Goal: Task Accomplishment & Management: Use online tool/utility

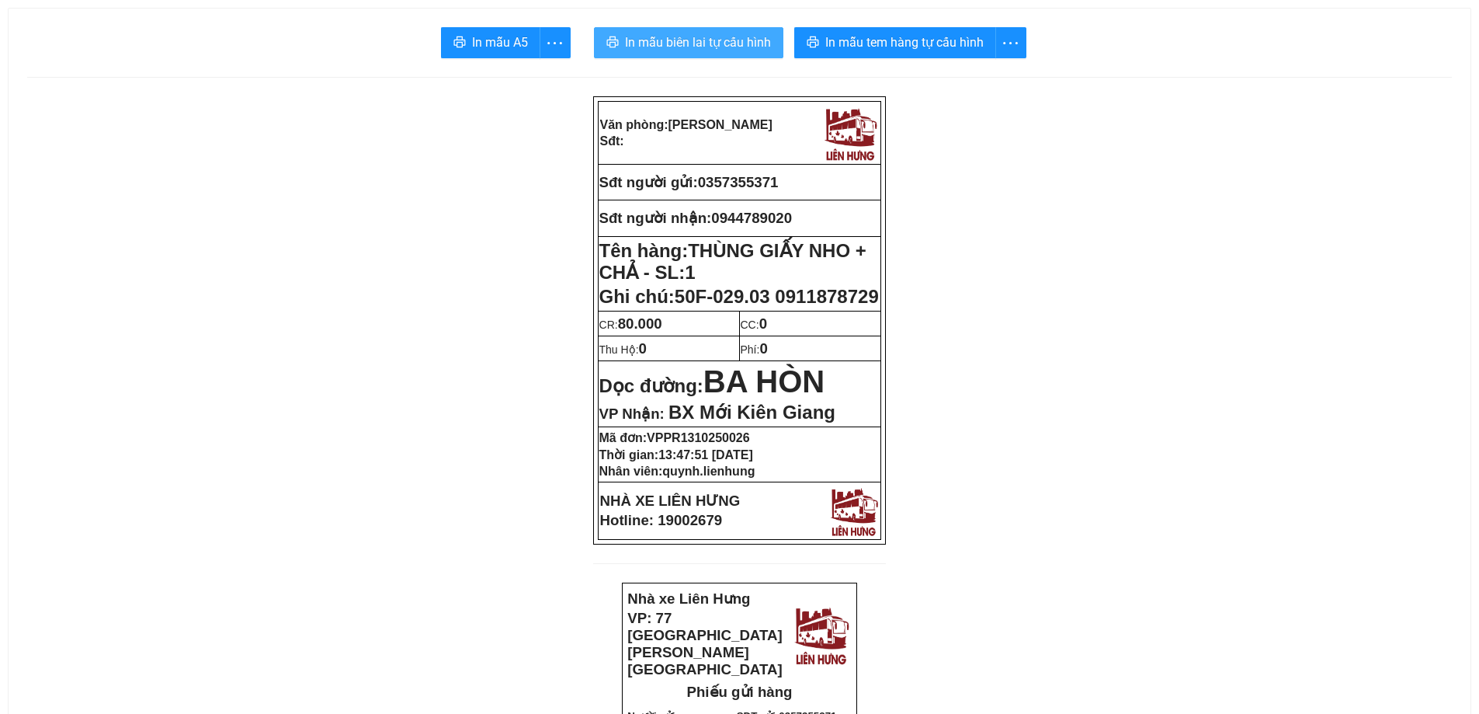
click at [666, 38] on span "In mẫu biên lai tự cấu hình" at bounding box center [698, 42] width 146 height 19
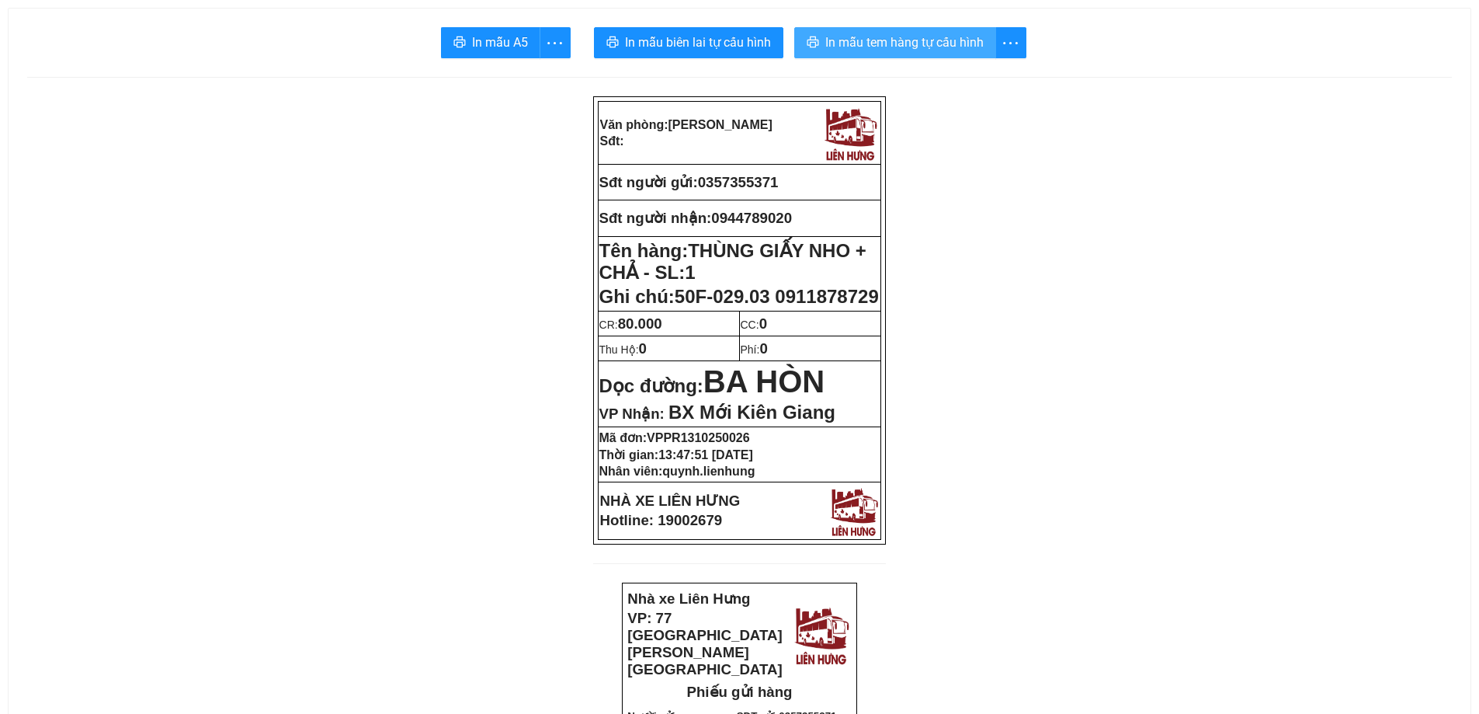
click at [919, 50] on span "In mẫu tem hàng tự cấu hình" at bounding box center [904, 42] width 158 height 19
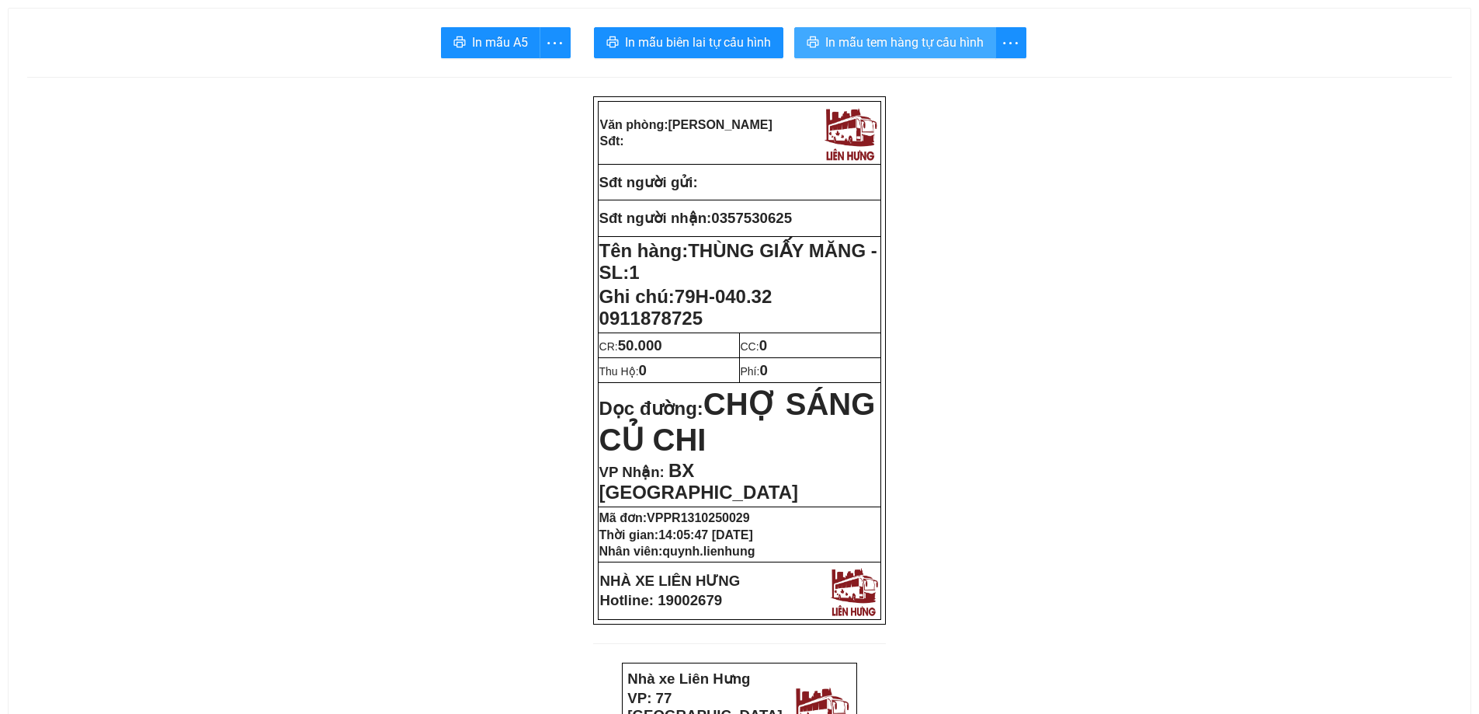
click at [902, 49] on span "In mẫu tem hàng tự cấu hình" at bounding box center [904, 42] width 158 height 19
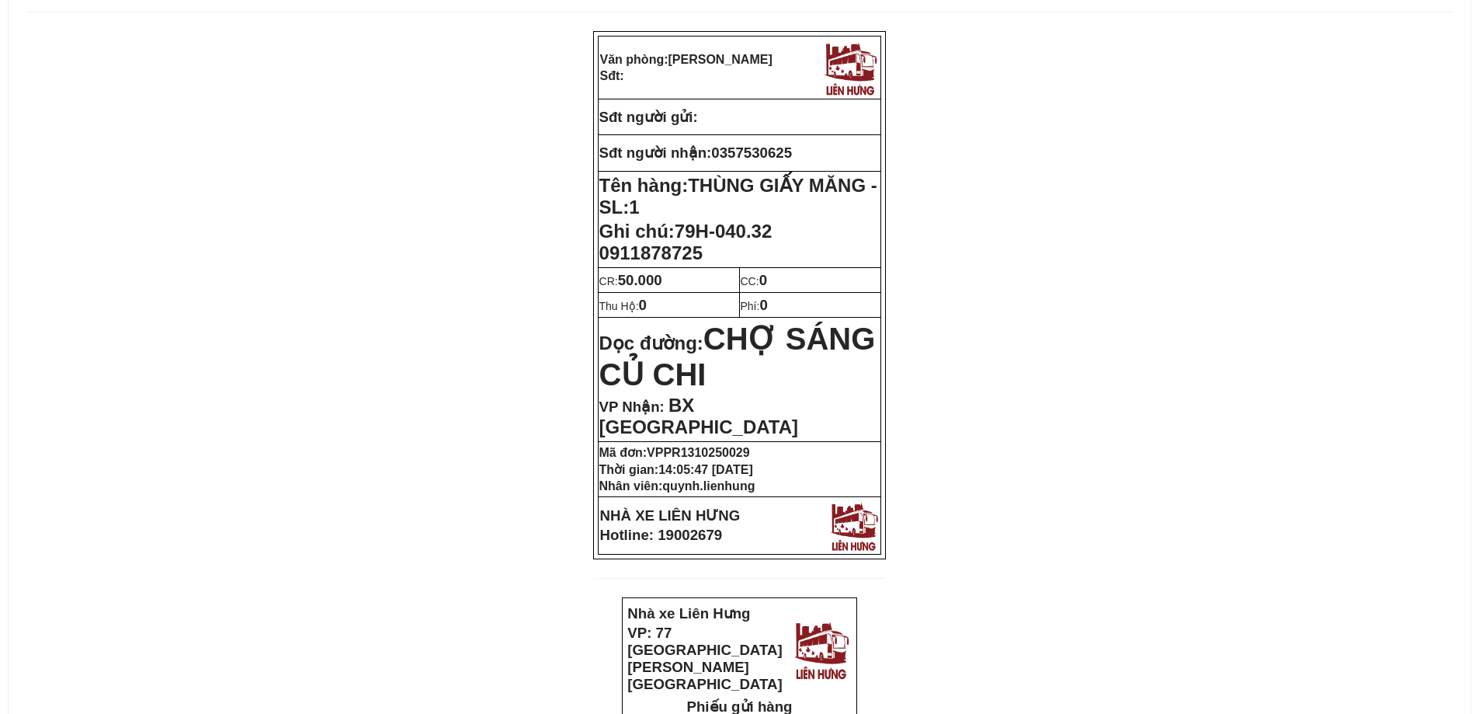
scroll to position [155, 0]
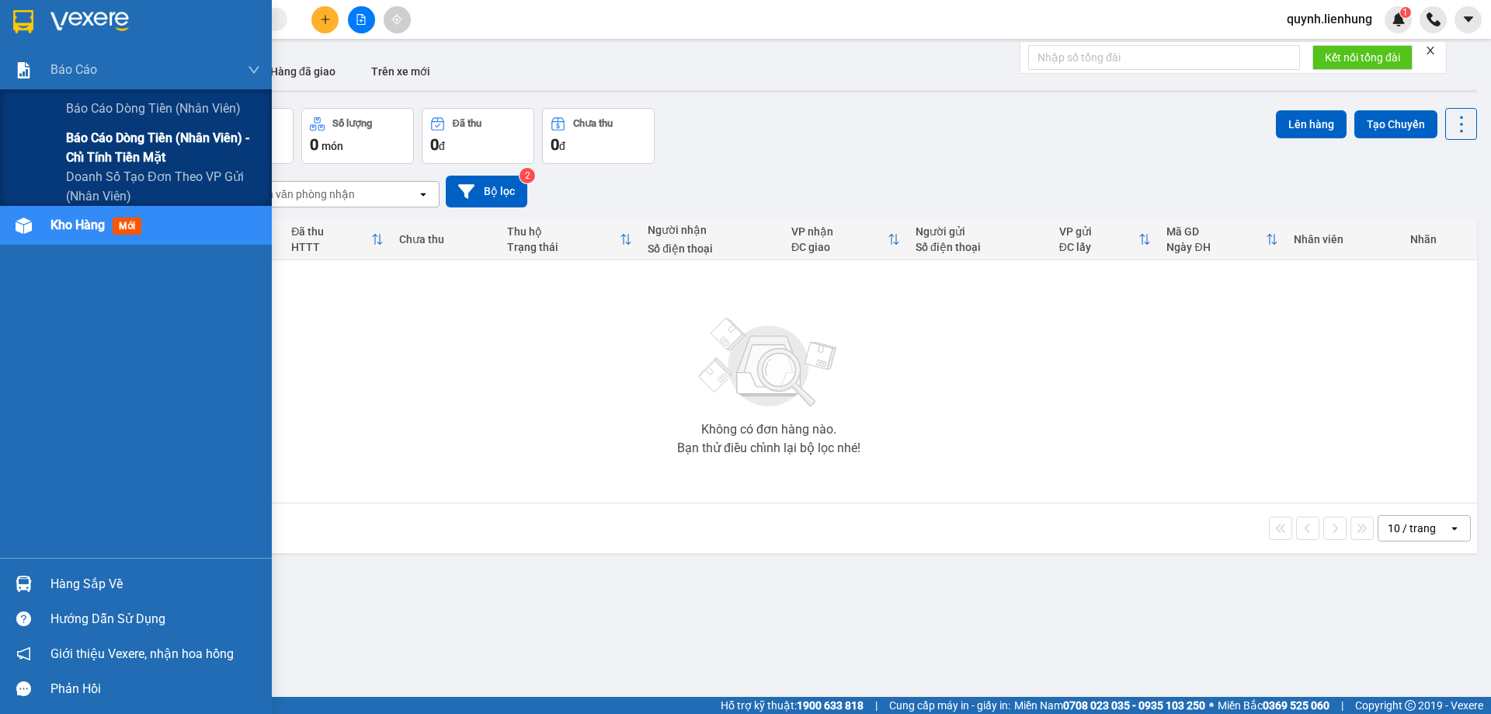
click at [129, 137] on span "Báo cáo dòng tiền (nhân viên) - chỉ tính tiền mặt" at bounding box center [163, 147] width 194 height 39
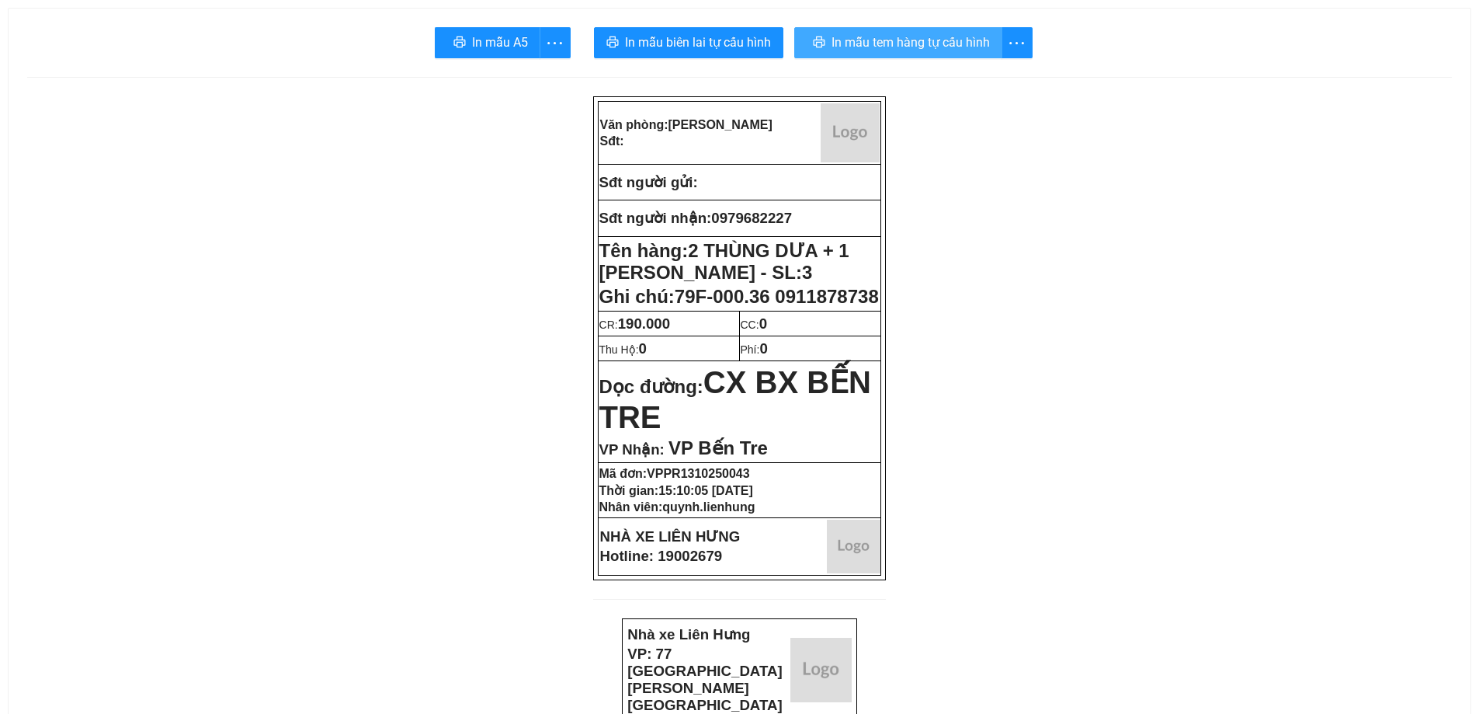
click at [874, 40] on span "In mẫu tem hàng tự cấu hình" at bounding box center [911, 42] width 158 height 19
click at [922, 38] on span "In mẫu tem hàng tự cấu hình" at bounding box center [904, 42] width 158 height 19
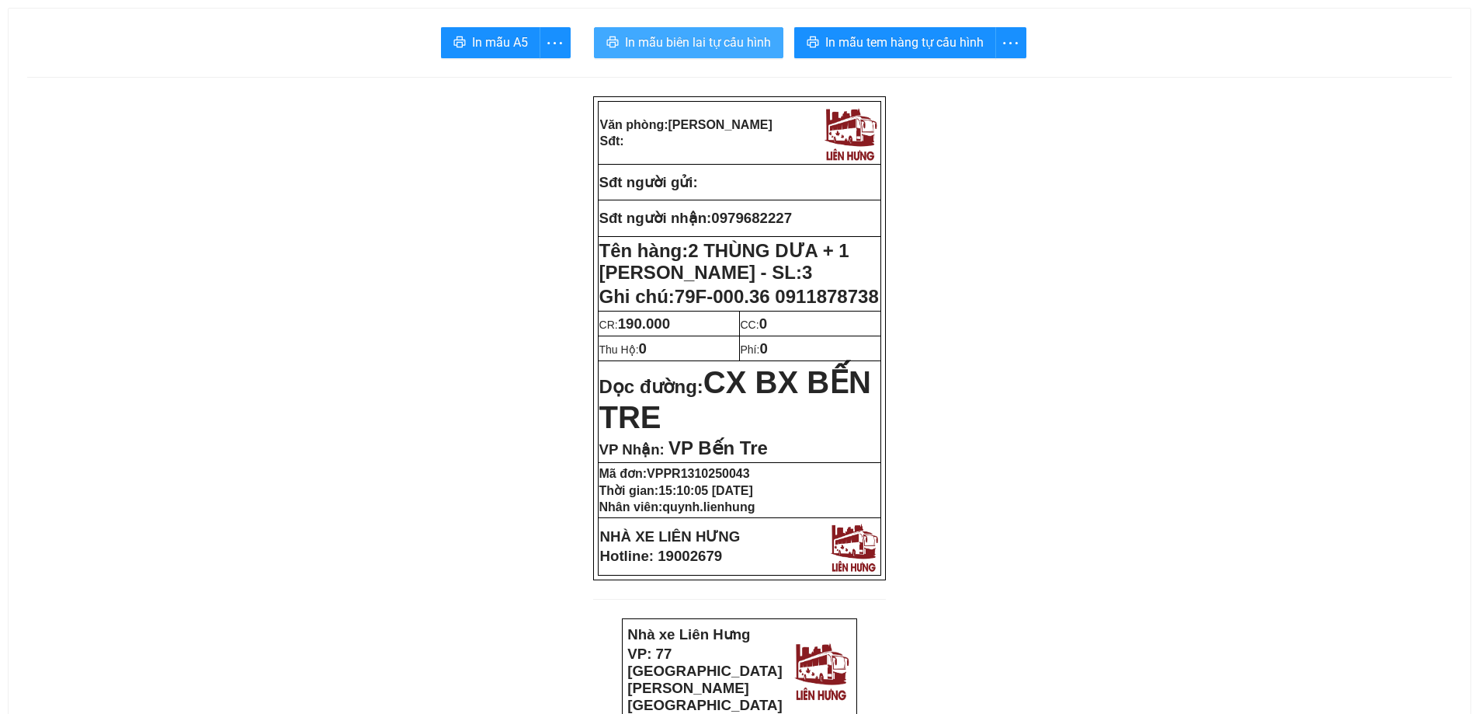
click at [688, 33] on span "In mẫu biên lai tự cấu hình" at bounding box center [698, 42] width 146 height 19
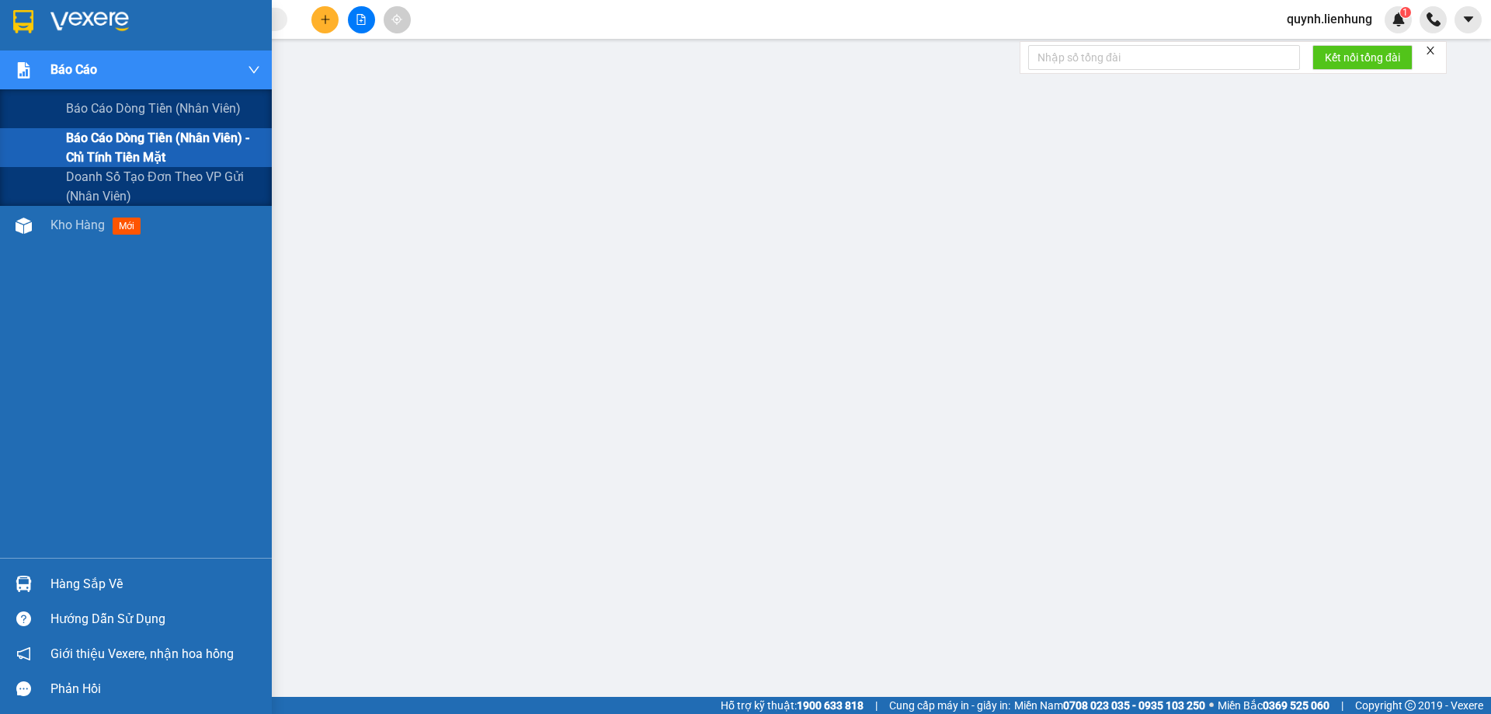
click at [110, 154] on span "Báo cáo dòng tiền (nhân viên) - chỉ tính tiền mặt" at bounding box center [163, 147] width 194 height 39
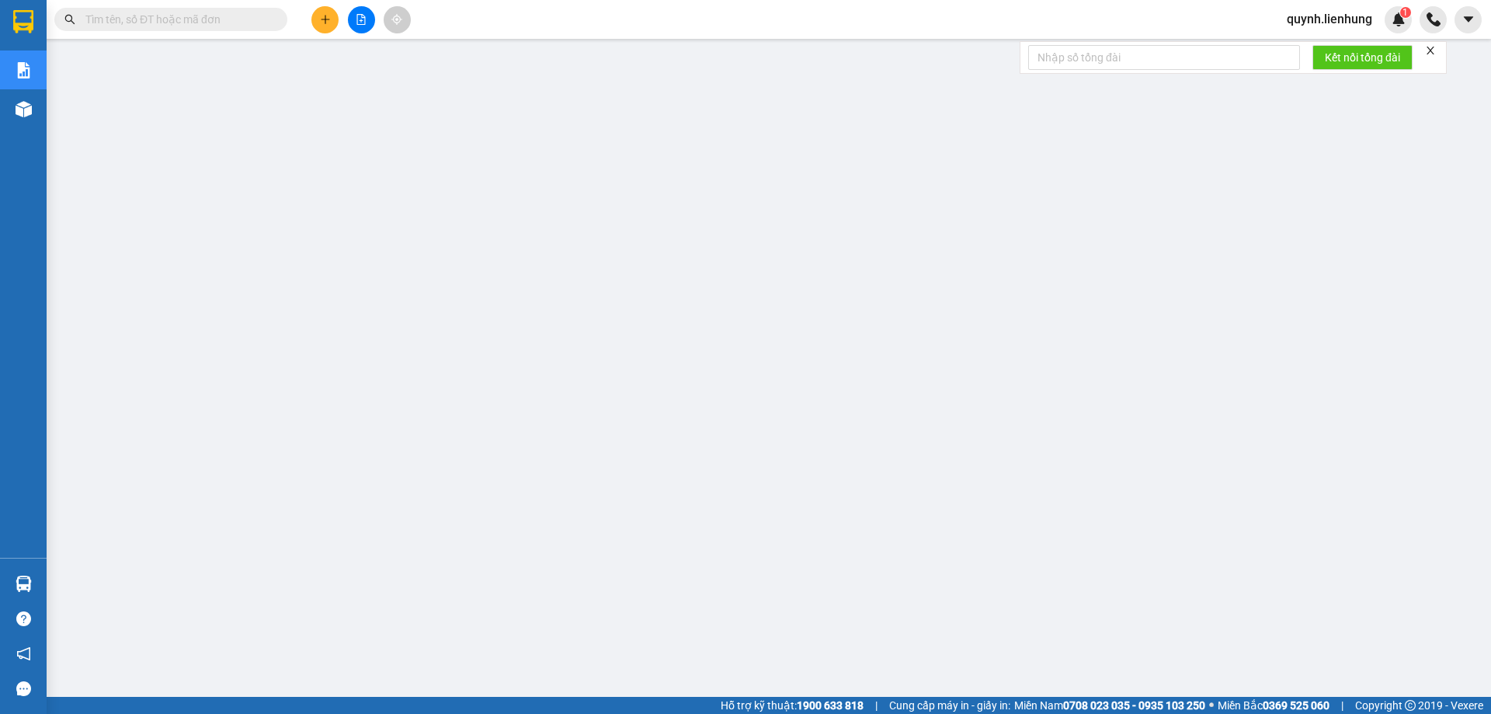
click at [1299, 22] on span "quynh.lienhung" at bounding box center [1329, 18] width 110 height 19
click at [1333, 49] on span "Đăng xuất" at bounding box center [1336, 48] width 78 height 17
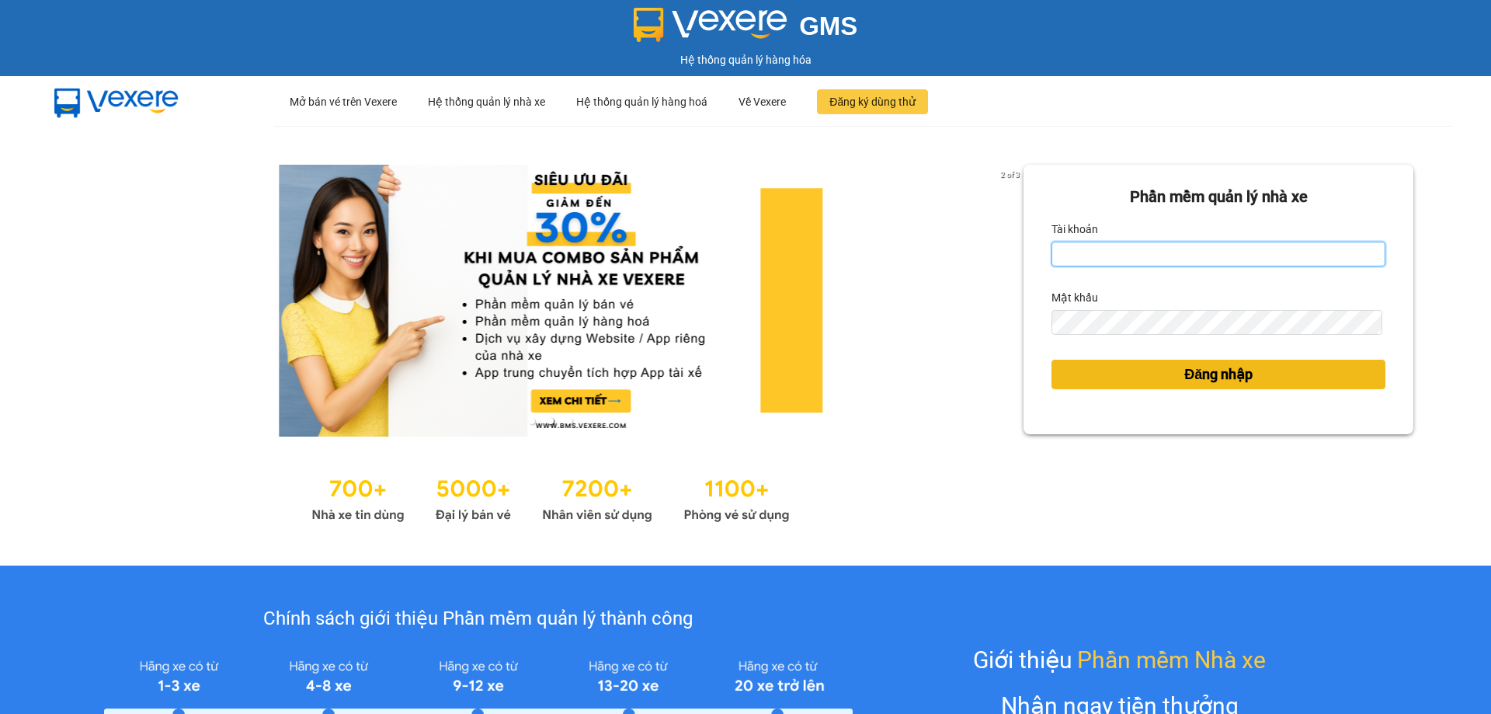
type input "tampr.lienhung"
click at [1228, 376] on span "Đăng nhập" at bounding box center [1218, 374] width 68 height 22
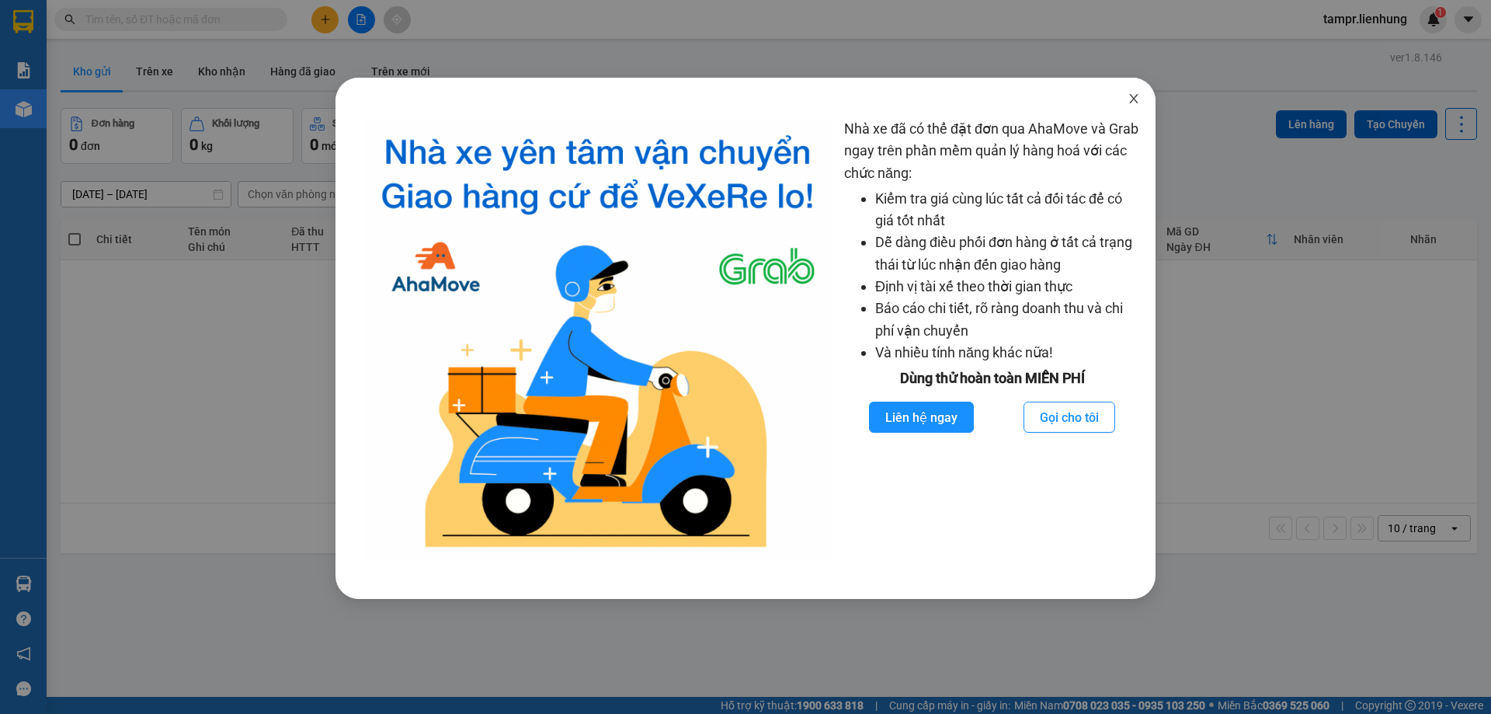
click at [1133, 99] on icon "close" at bounding box center [1133, 98] width 9 height 9
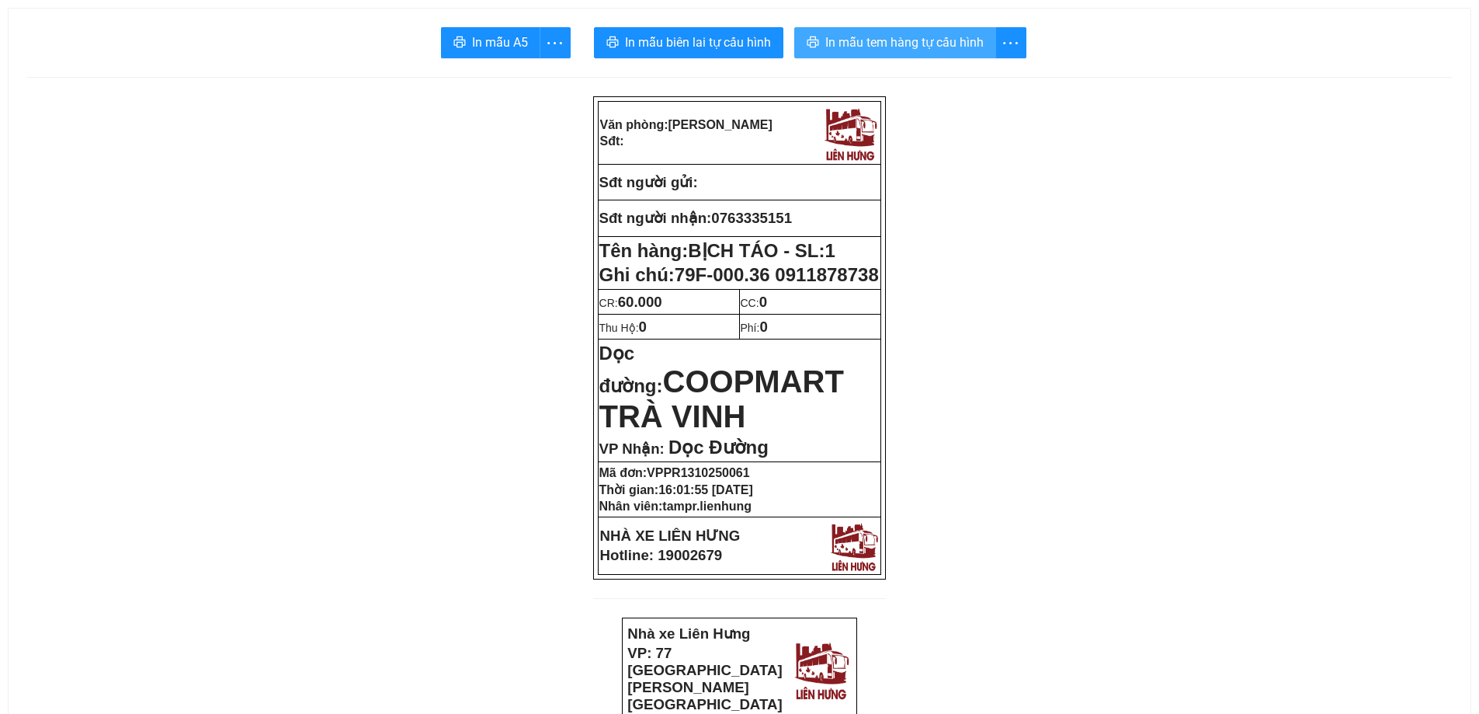
click at [865, 47] on span "In mẫu tem hàng tự cấu hình" at bounding box center [904, 42] width 158 height 19
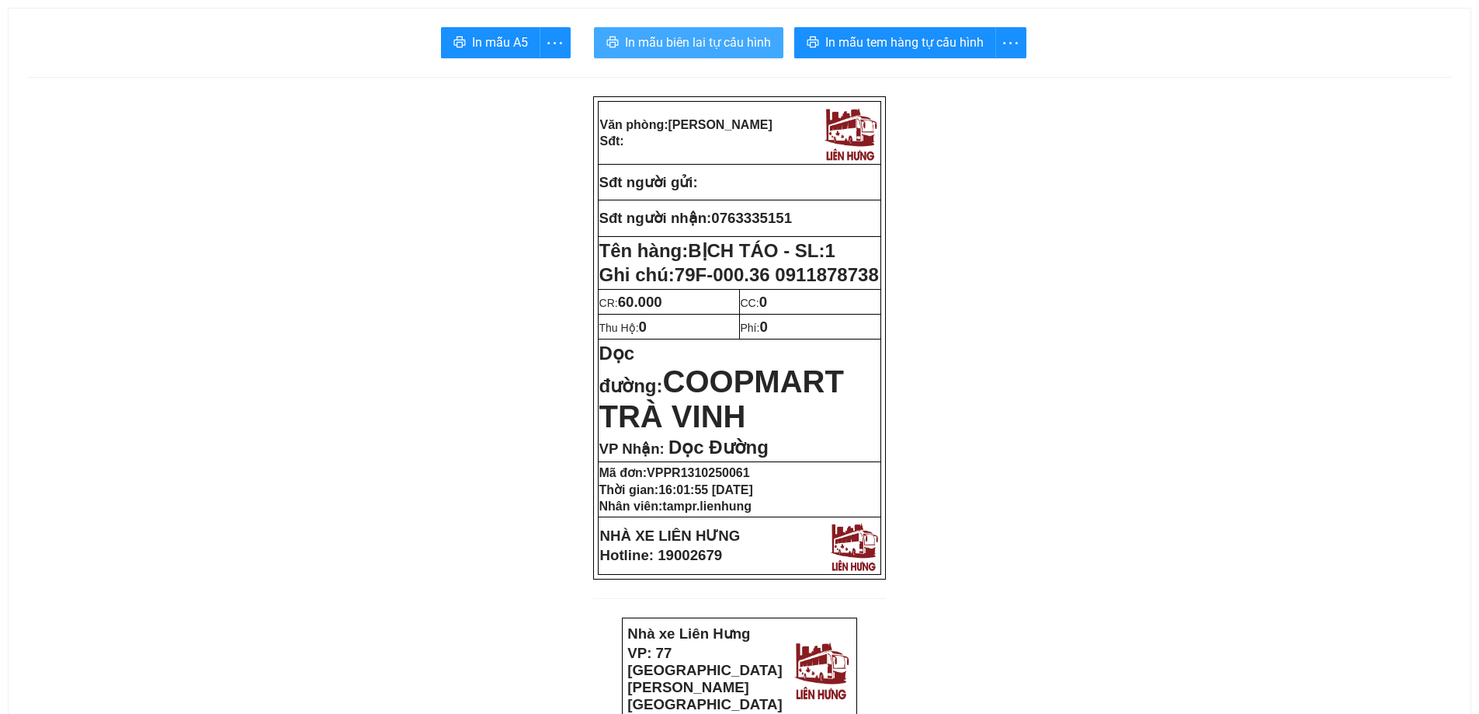
click at [750, 40] on span "In mẫu biên lai tự cấu hình" at bounding box center [698, 42] width 146 height 19
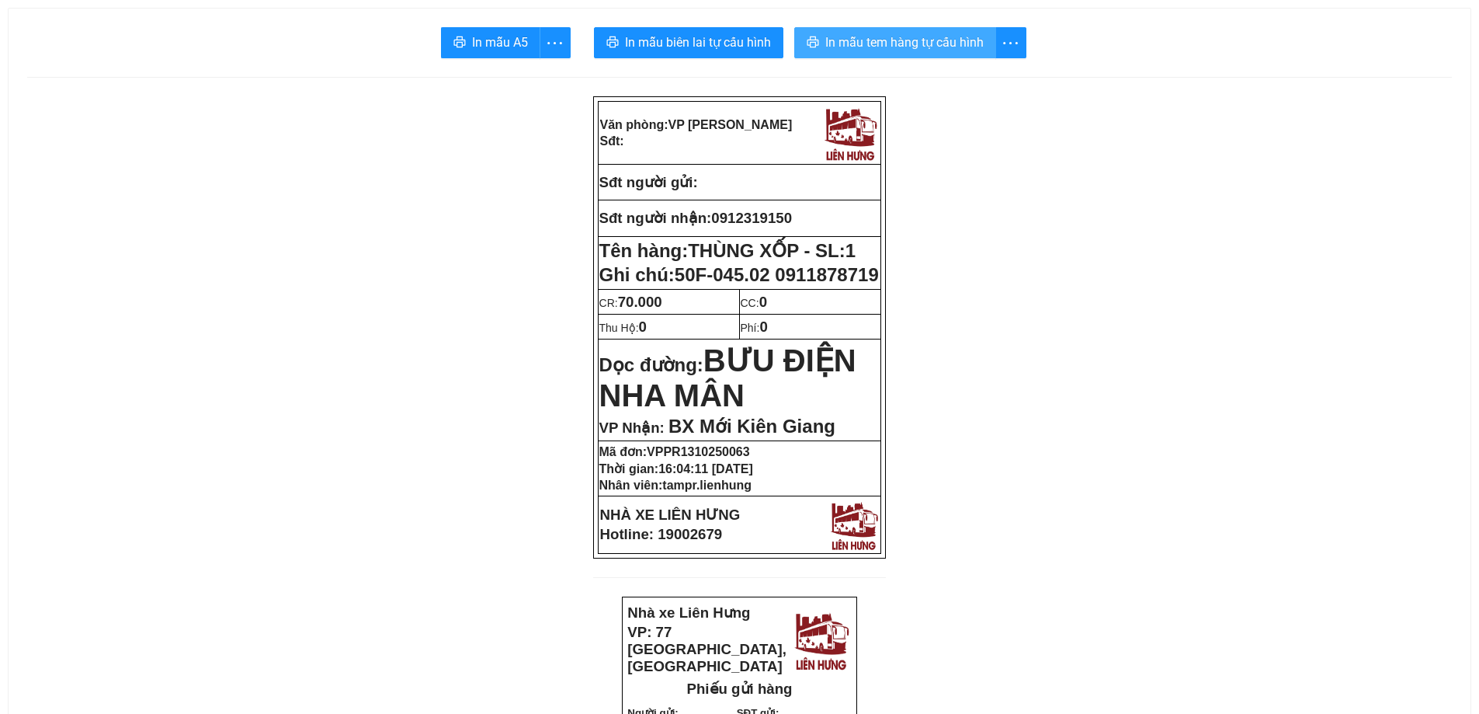
click at [840, 42] on span "In mẫu tem hàng tự cấu hình" at bounding box center [904, 42] width 158 height 19
drag, startPoint x: 1099, startPoint y: 464, endPoint x: 1180, endPoint y: 630, distance: 185.1
